Goal: Transaction & Acquisition: Purchase product/service

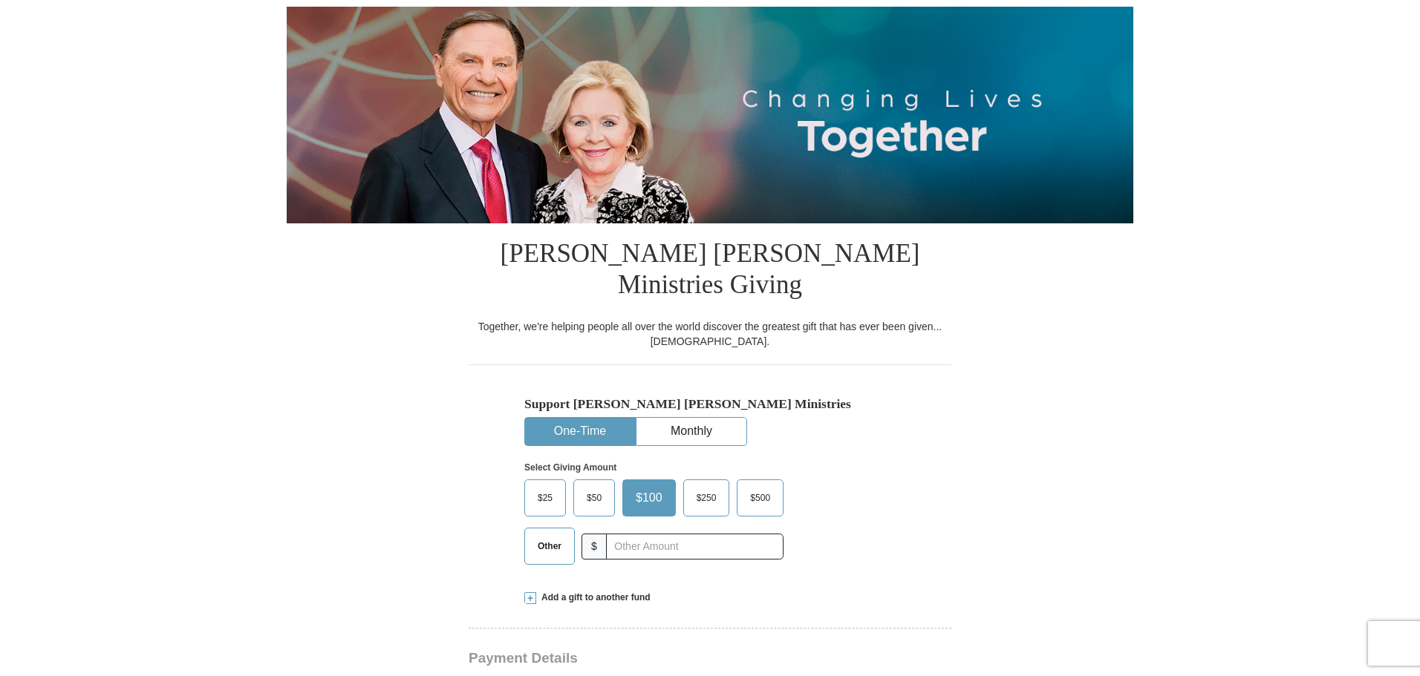
scroll to position [223, 0]
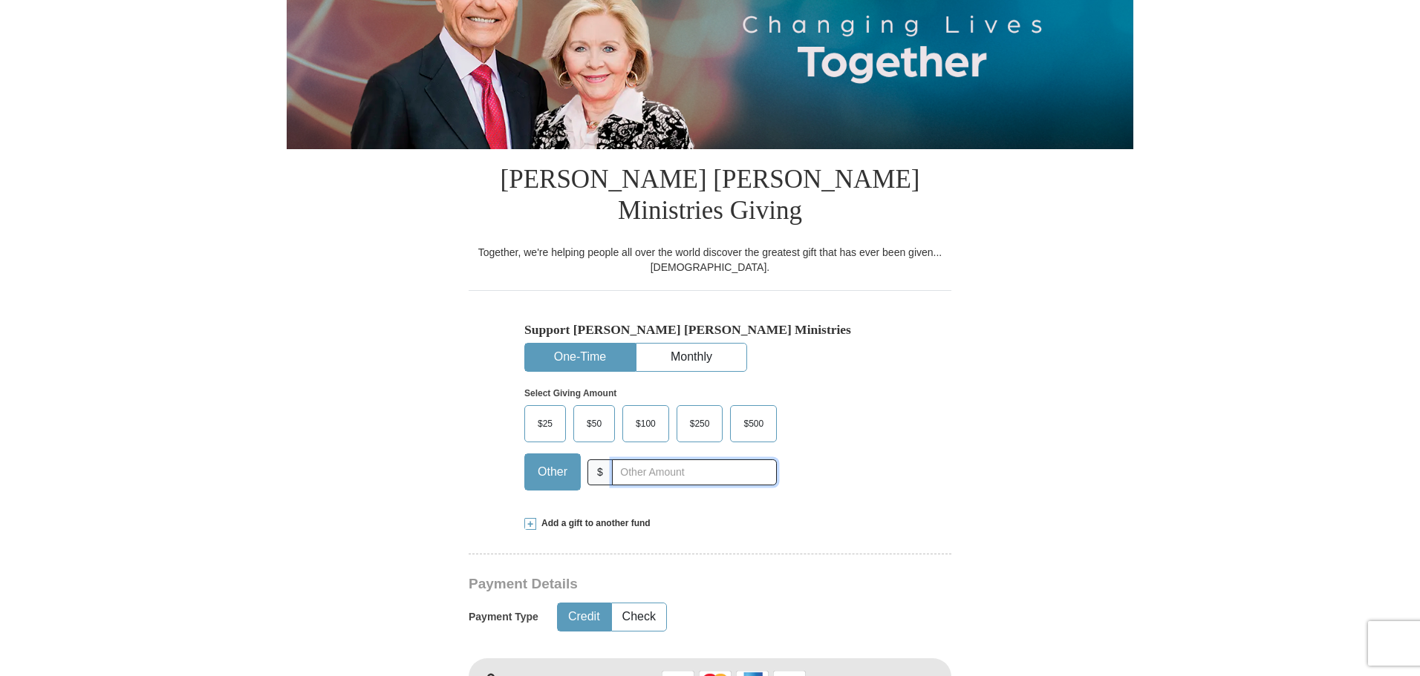
click at [643, 460] on input "text" at bounding box center [694, 473] width 165 height 26
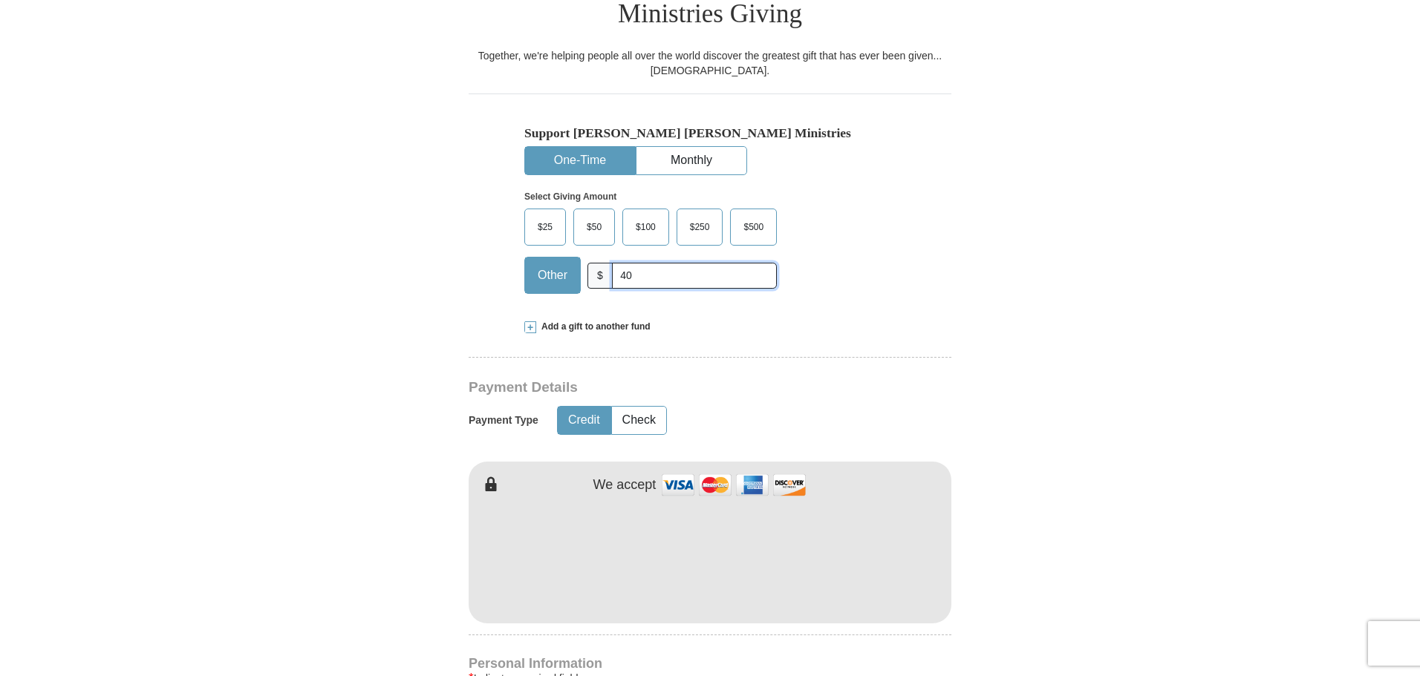
scroll to position [446, 0]
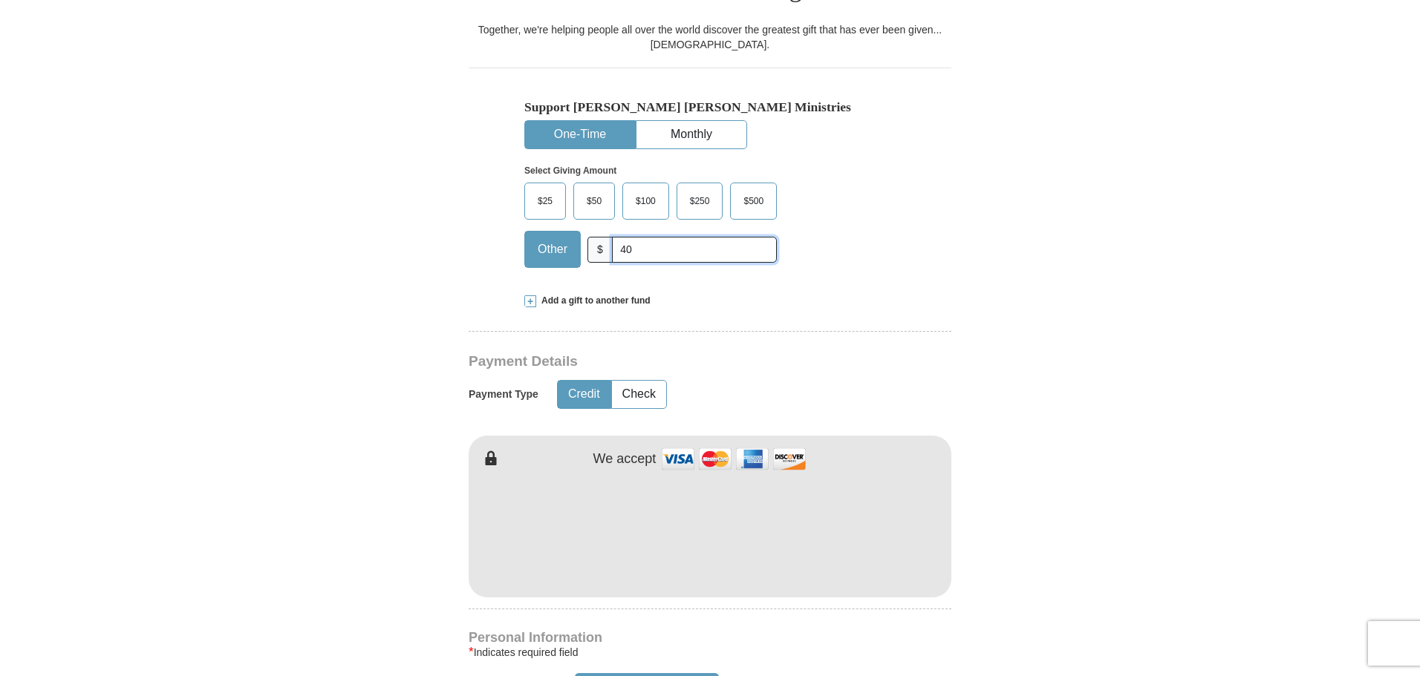
type input "40"
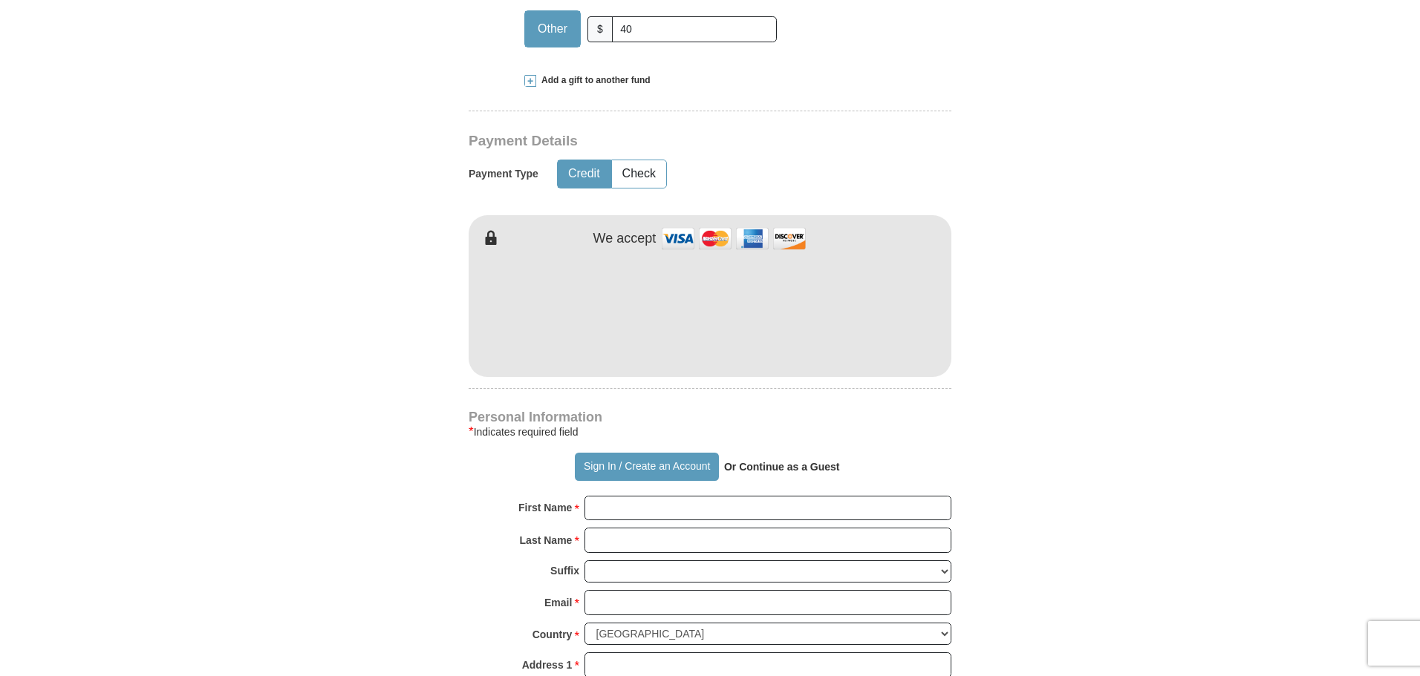
scroll to position [668, 0]
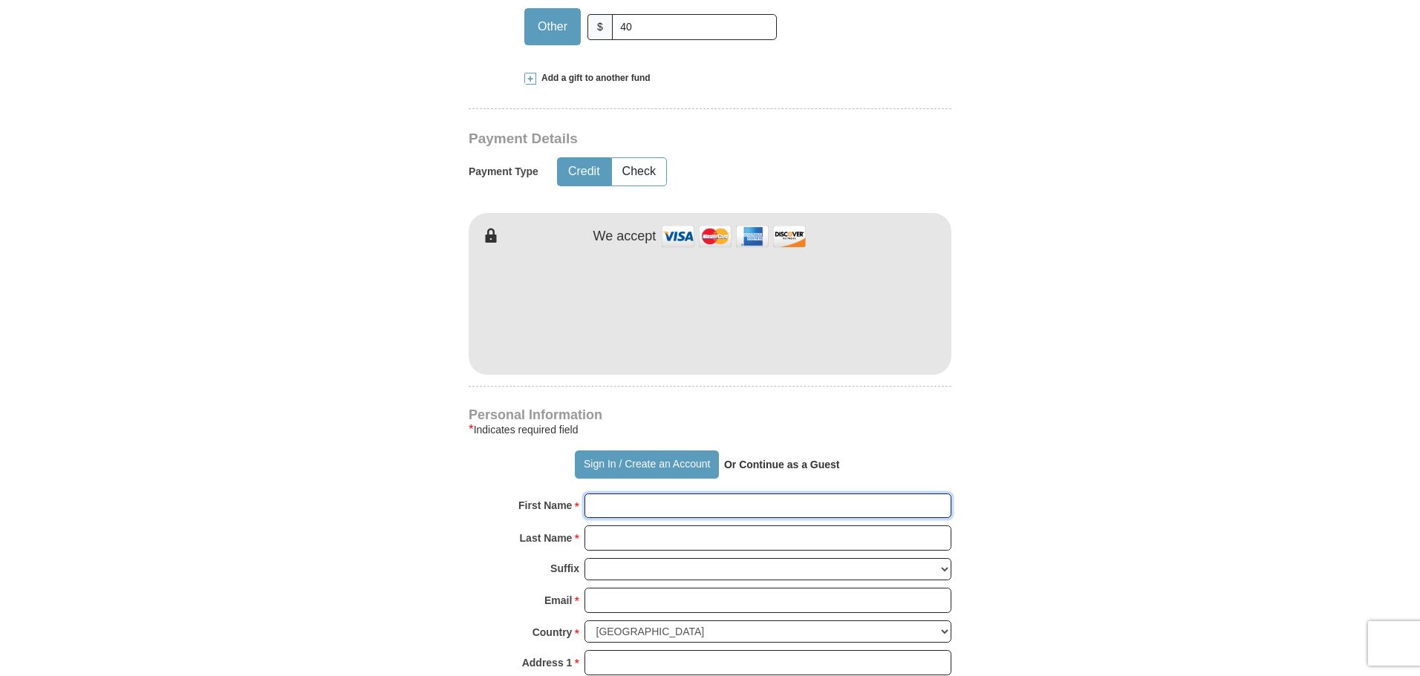
click at [638, 494] on input "First Name *" at bounding box center [767, 506] width 367 height 25
type input "[PERSON_NAME] and [PERSON_NAME]"
click at [615, 526] on input "Last Name *" at bounding box center [767, 538] width 367 height 25
type input "Shook"
click at [599, 588] on input "Email *" at bounding box center [767, 600] width 367 height 25
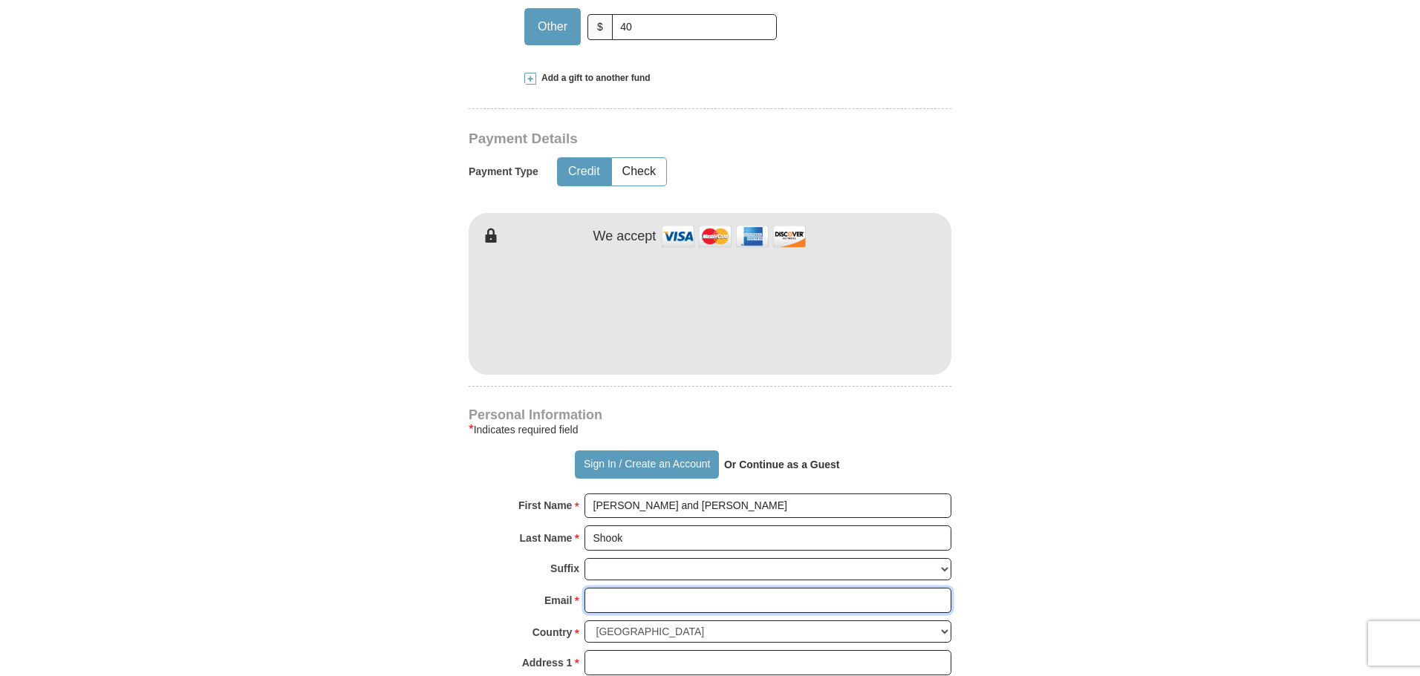
type input "[EMAIL_ADDRESS][DOMAIN_NAME]"
type input "[STREET_ADDRESS]"
type input "Apt 326"
type input "[GEOGRAPHIC_DATA]"
select select "GA"
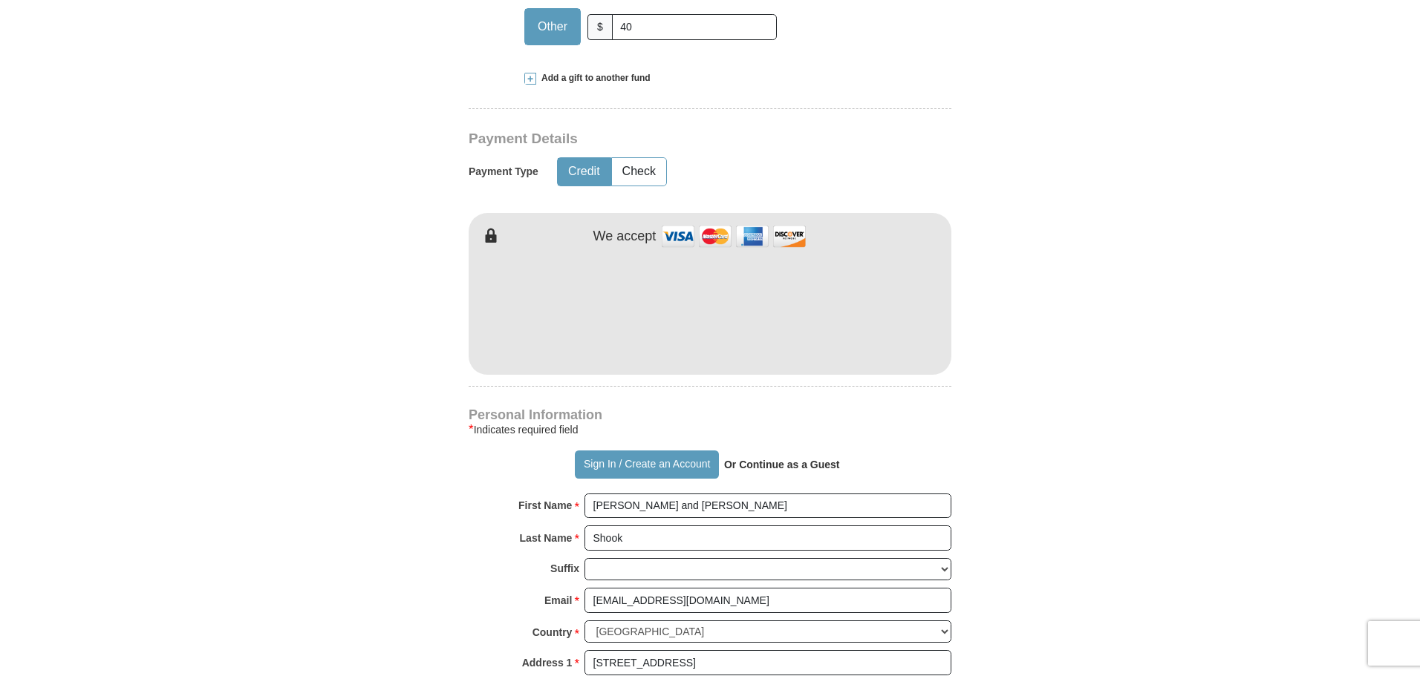
type input "30742"
type input "4238024664"
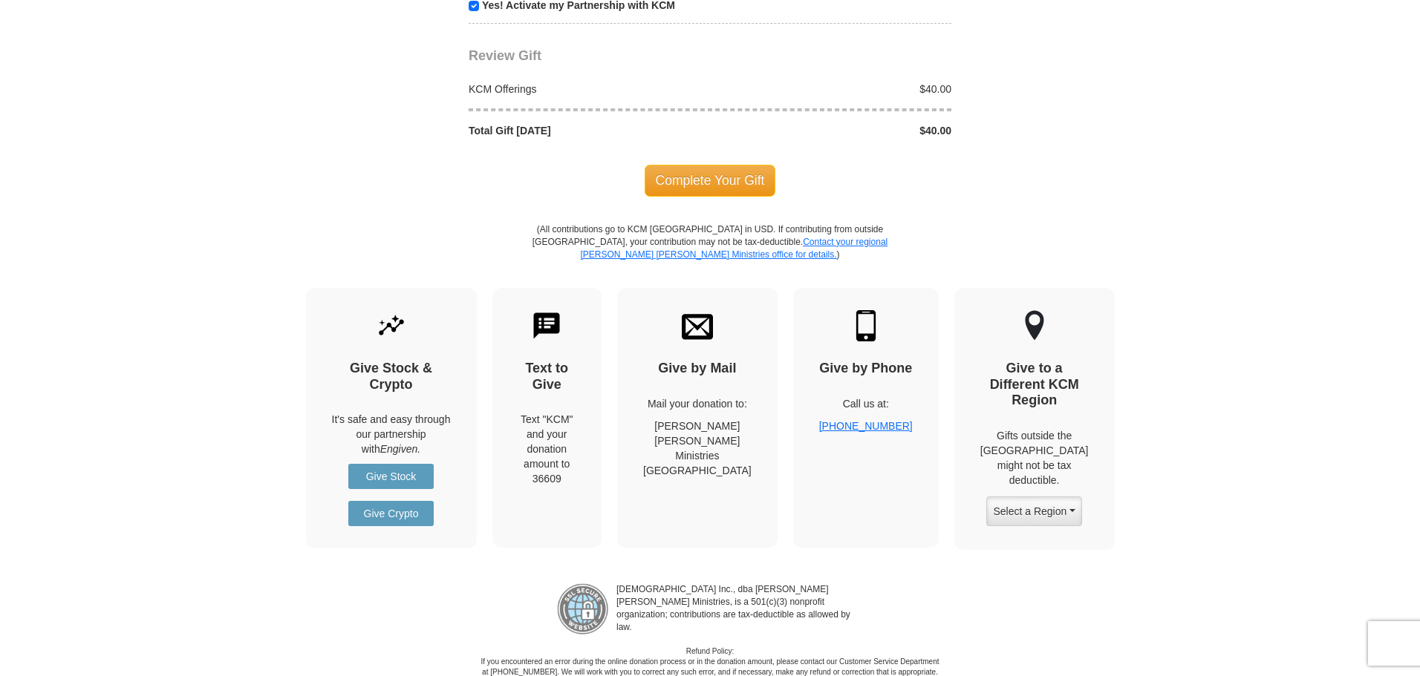
scroll to position [1262, 0]
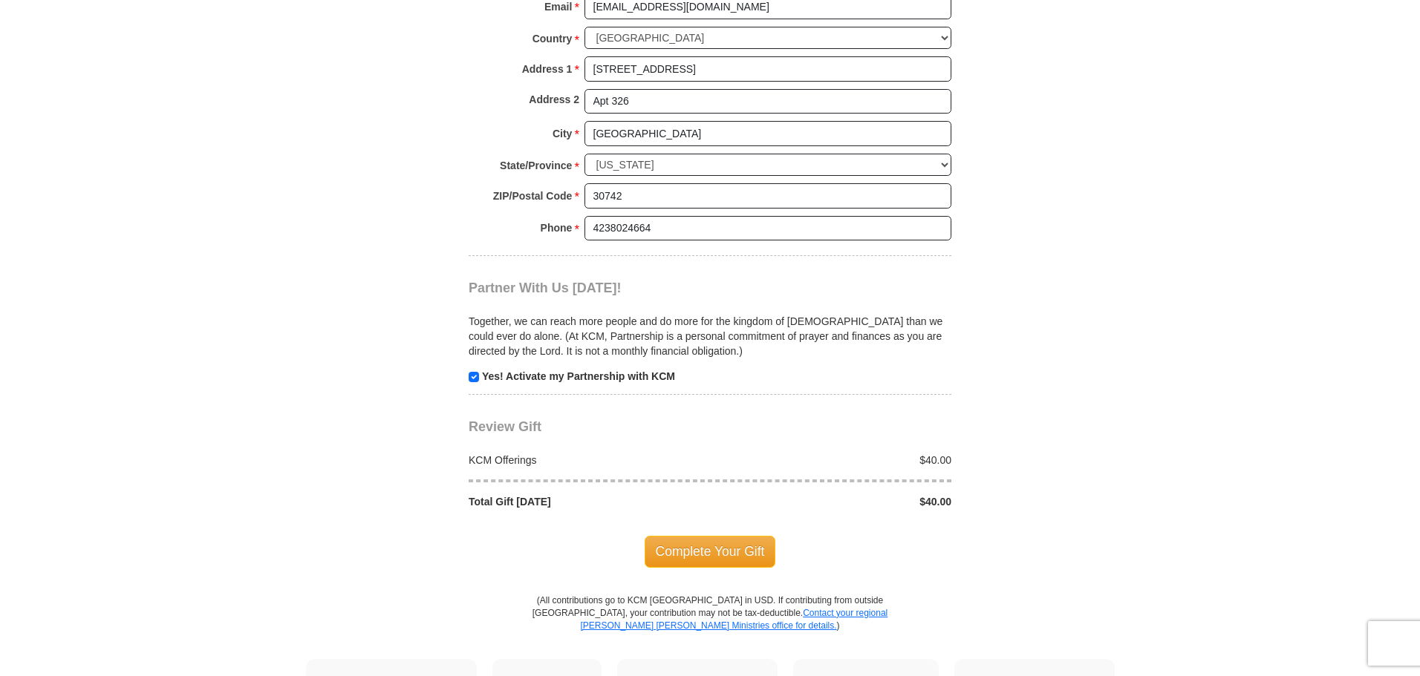
click at [722, 536] on span "Complete Your Gift" at bounding box center [710, 551] width 131 height 31
